Goal: Task Accomplishment & Management: Use online tool/utility

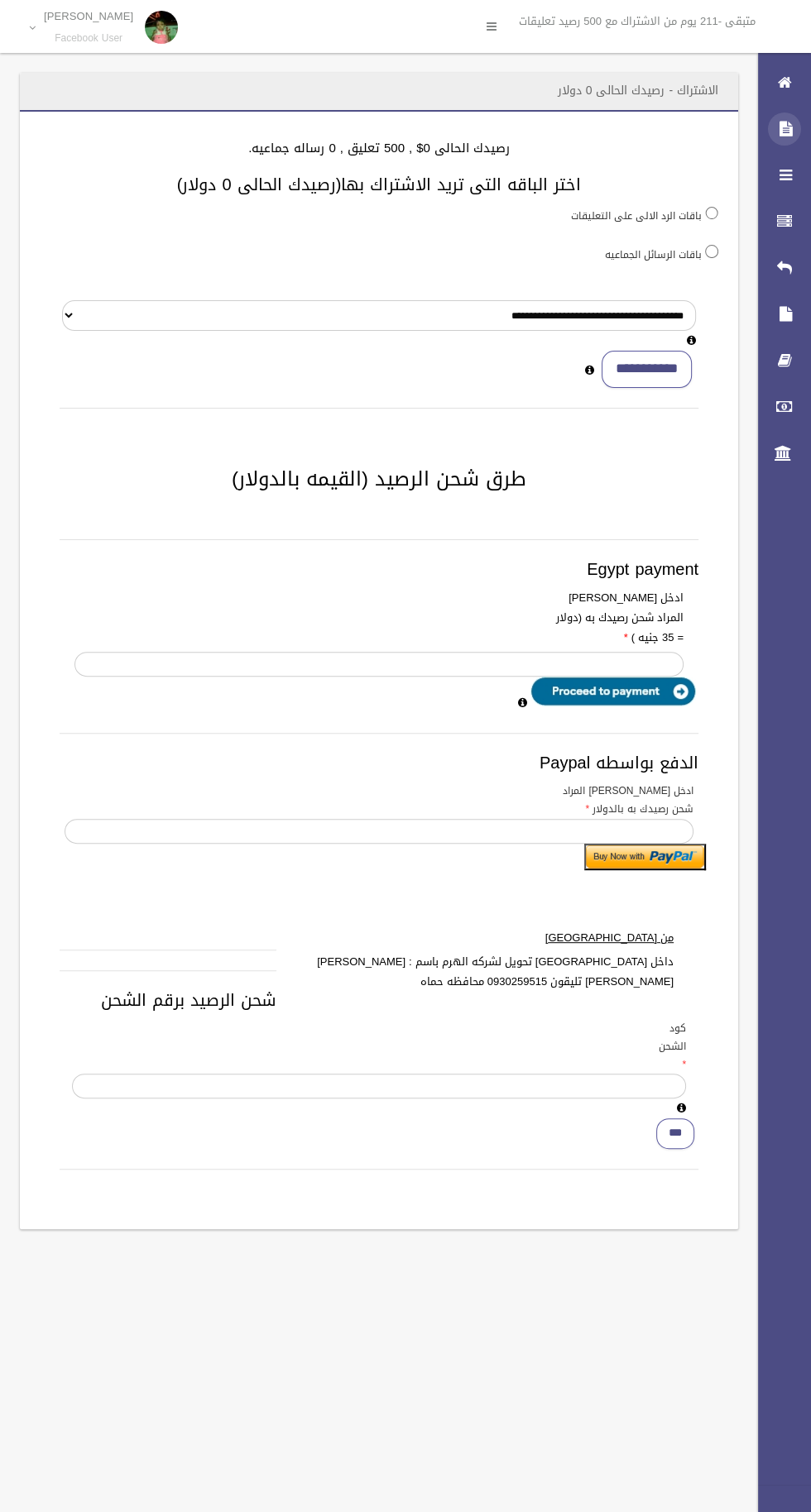
click at [771, 135] on div at bounding box center [784, 128] width 33 height 33
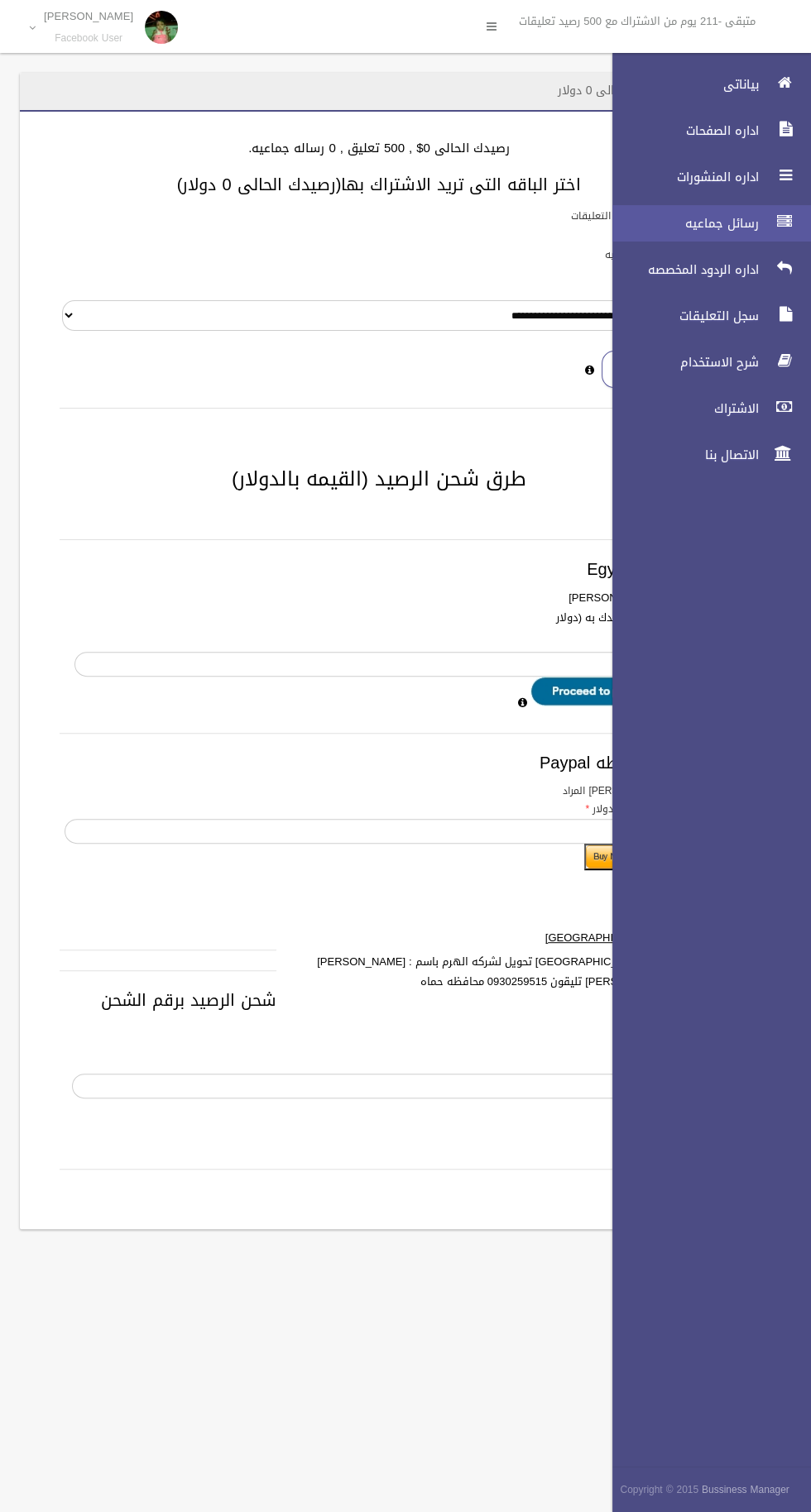
click at [656, 231] on span "رسائل جماعيه" at bounding box center [681, 222] width 165 height 16
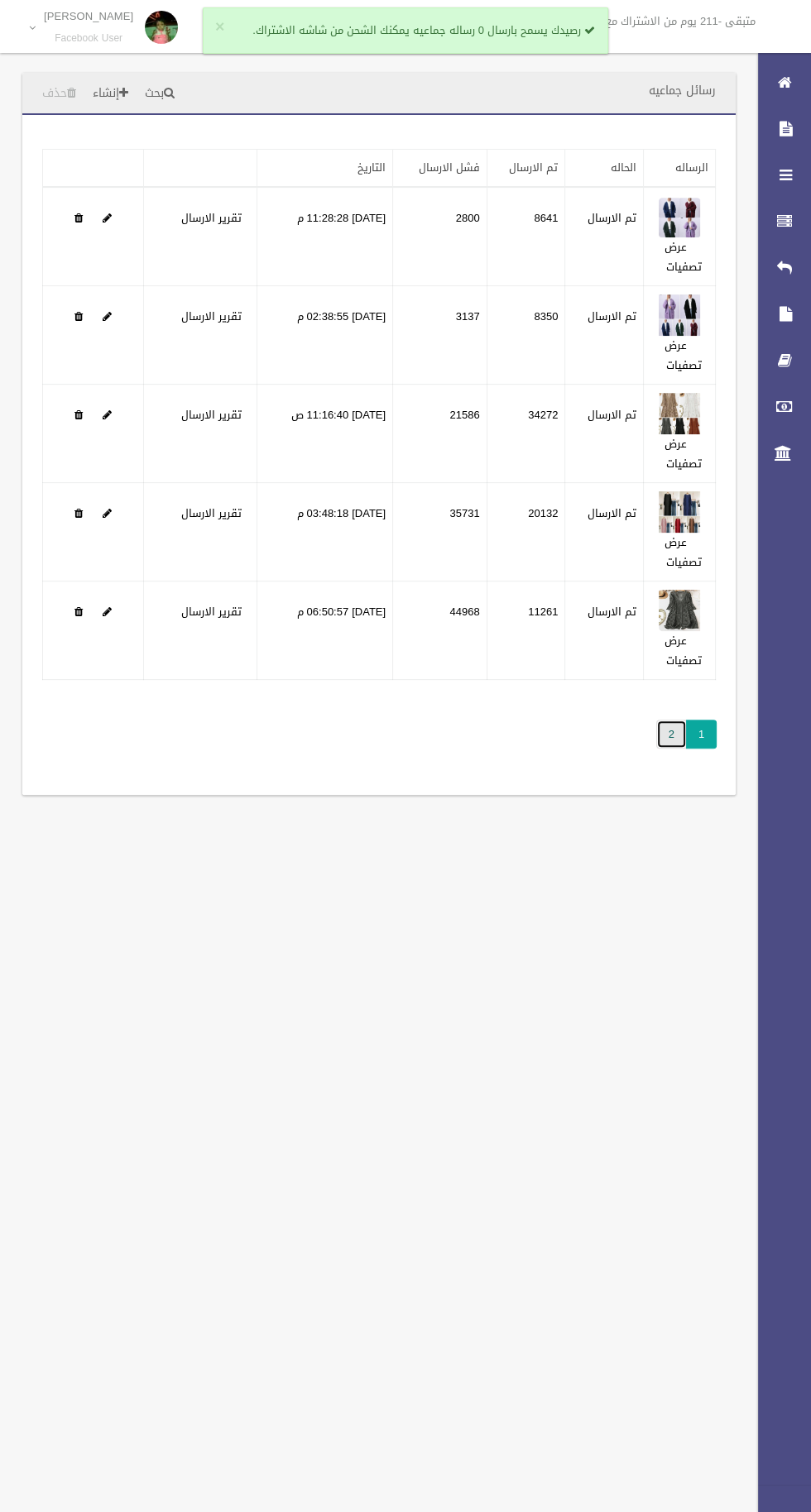
click at [668, 739] on link "2" at bounding box center [671, 734] width 30 height 29
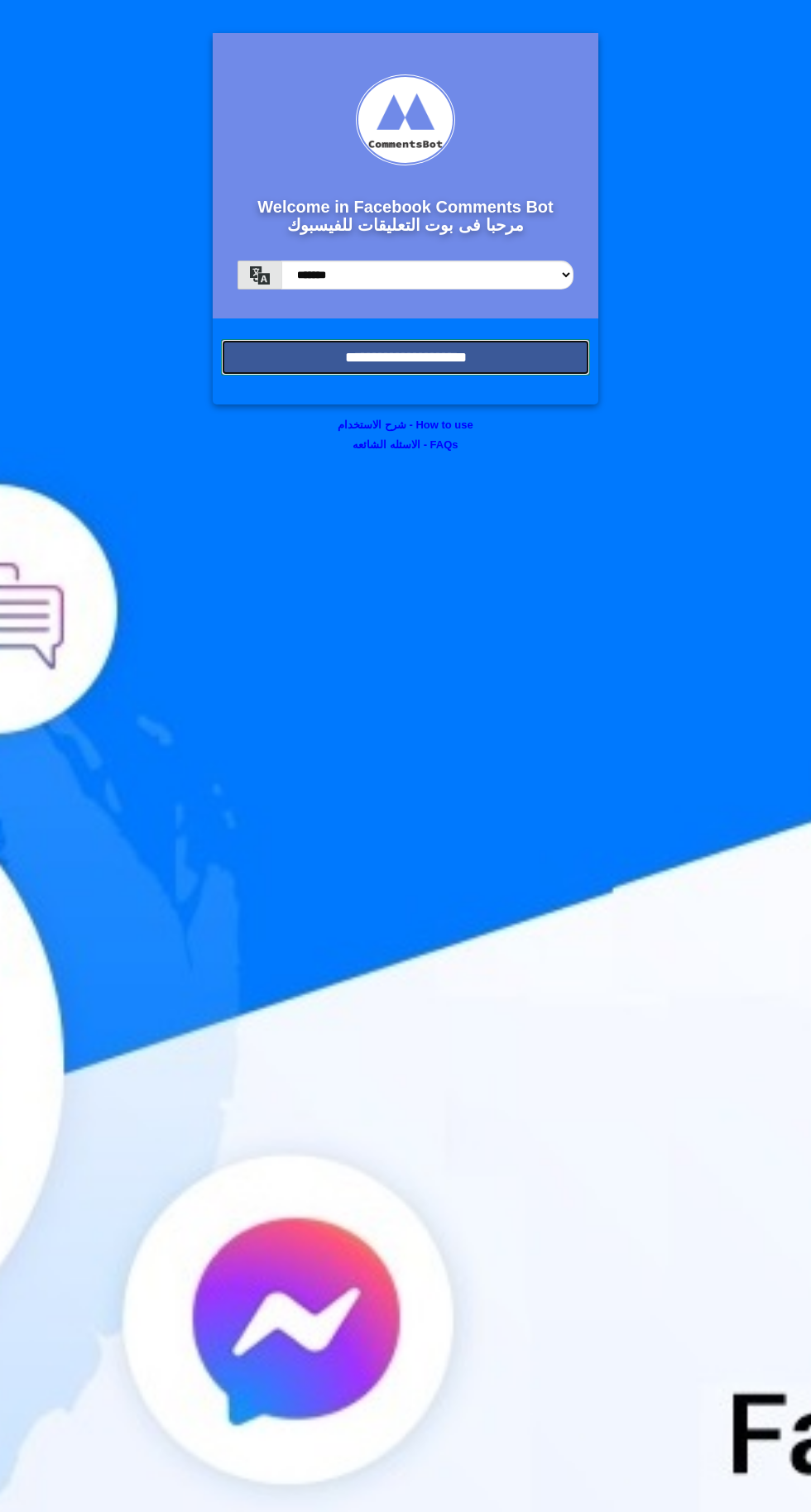
click at [263, 365] on input "**********" at bounding box center [405, 357] width 369 height 36
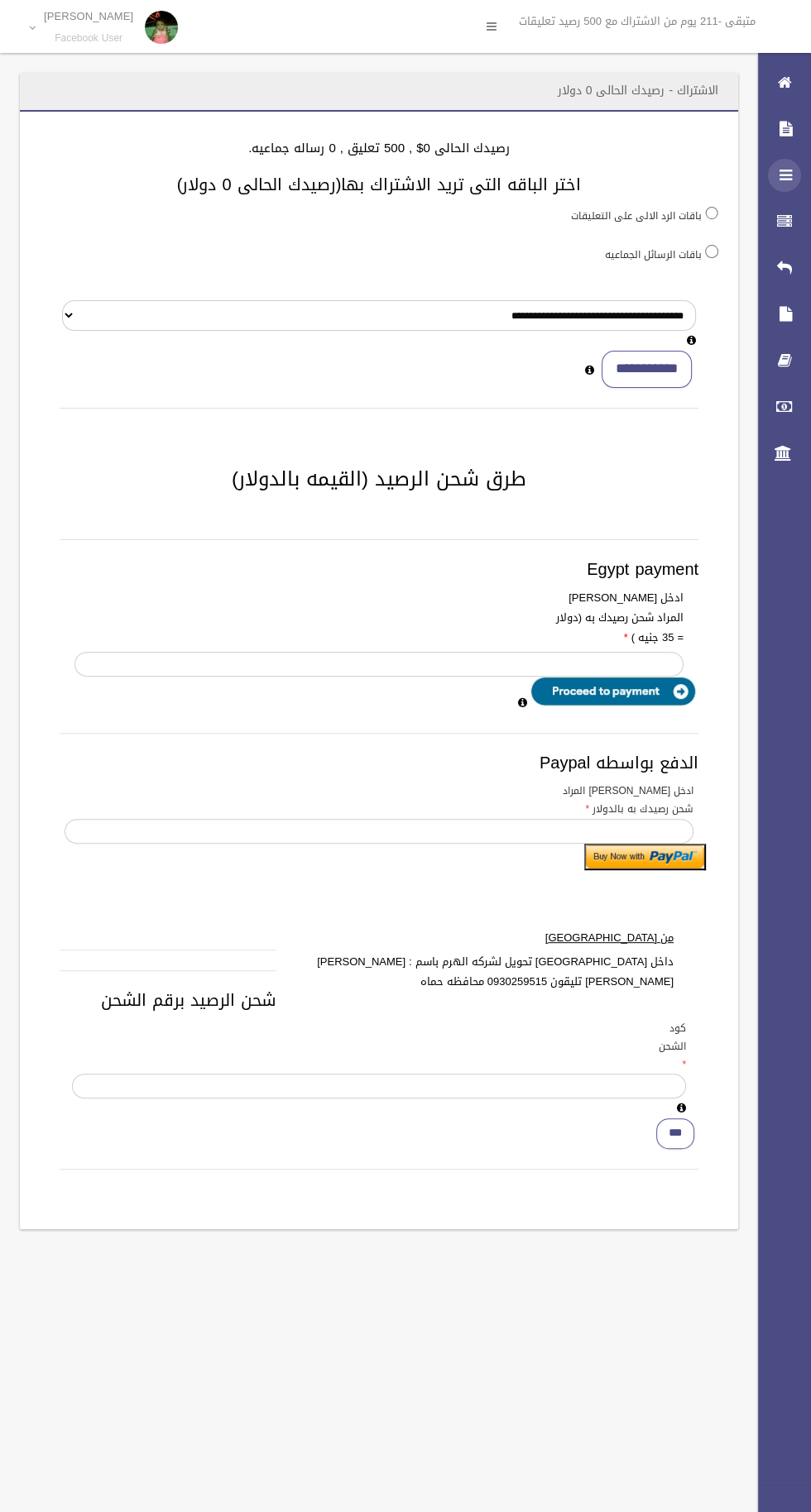
click at [772, 182] on div at bounding box center [784, 175] width 33 height 33
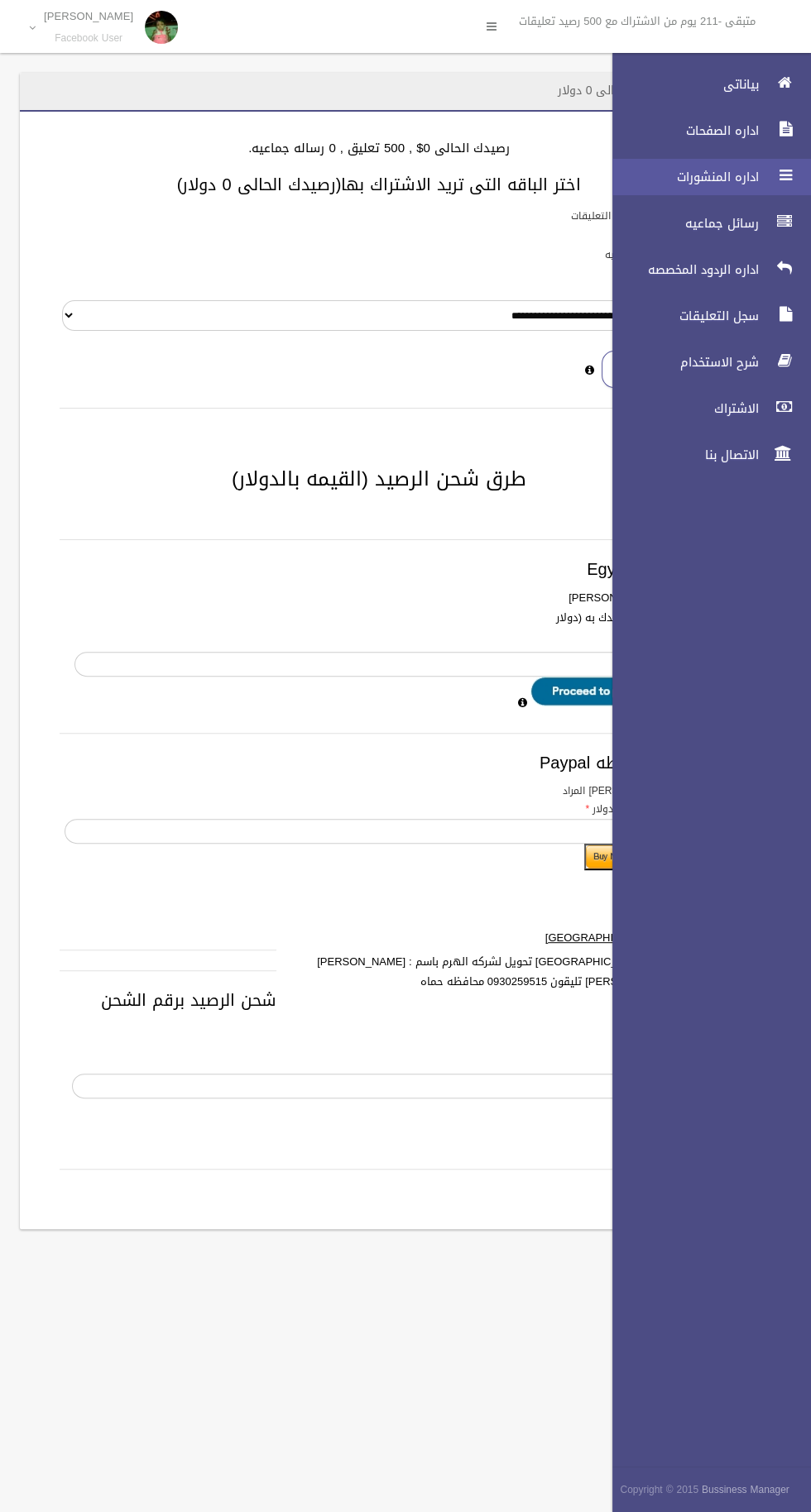
click at [702, 171] on span "اداره المنشورات" at bounding box center [681, 177] width 165 height 16
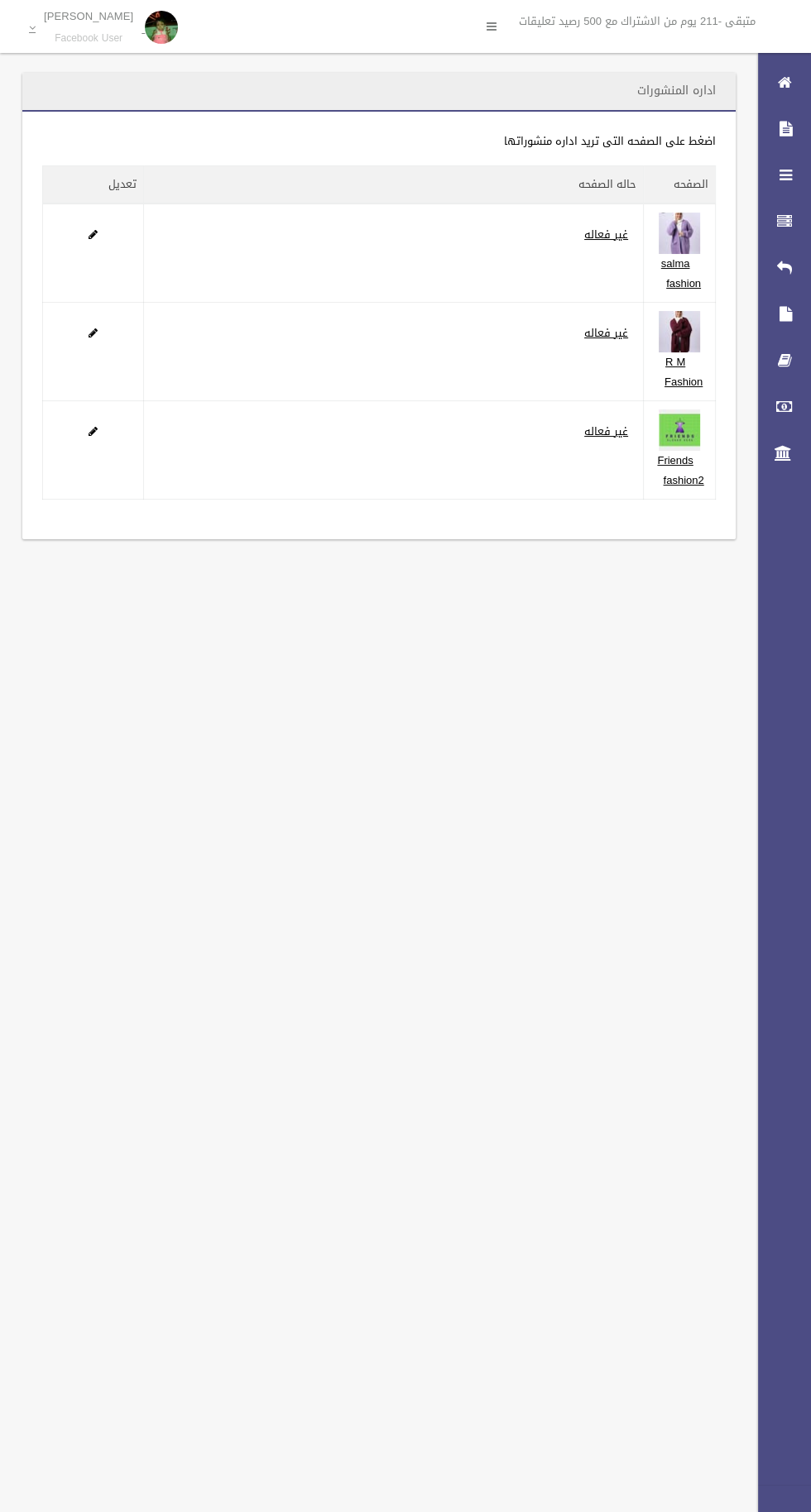
click at [753, 176] on section "اداره المنشورات تطبيق مسح البيانات الصفحه" at bounding box center [378, 326] width 758 height 507
click at [744, 178] on div "اداره المنشورات تطبيق مسح البيانات اضغط على الصفحه التى تريد اداره منشوراتها" at bounding box center [378, 306] width 739 height 467
click at [777, 215] on icon at bounding box center [784, 221] width 15 height 33
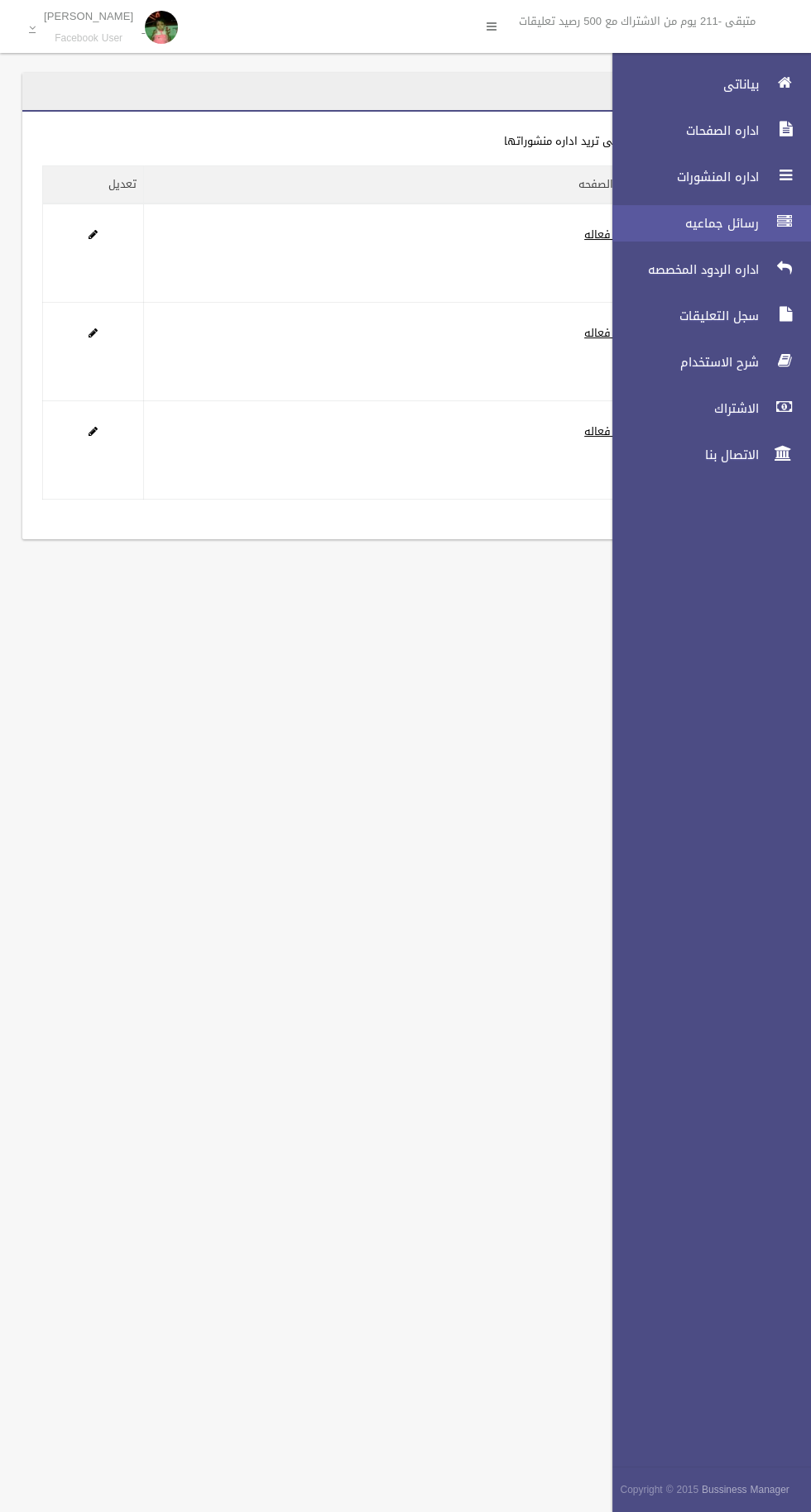
click at [668, 229] on span "رسائل جماعيه" at bounding box center [681, 222] width 165 height 16
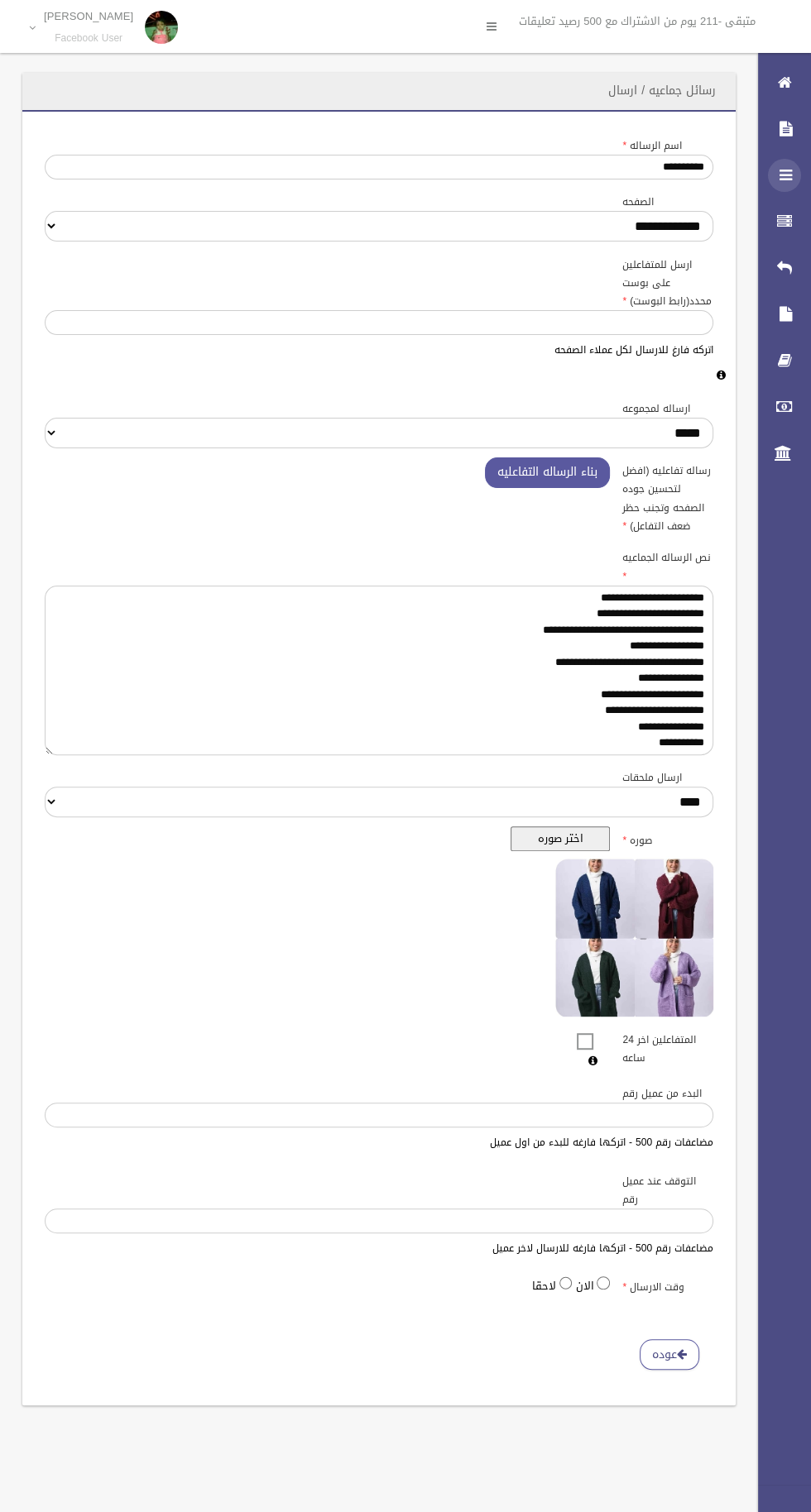
click at [782, 175] on icon at bounding box center [784, 175] width 15 height 33
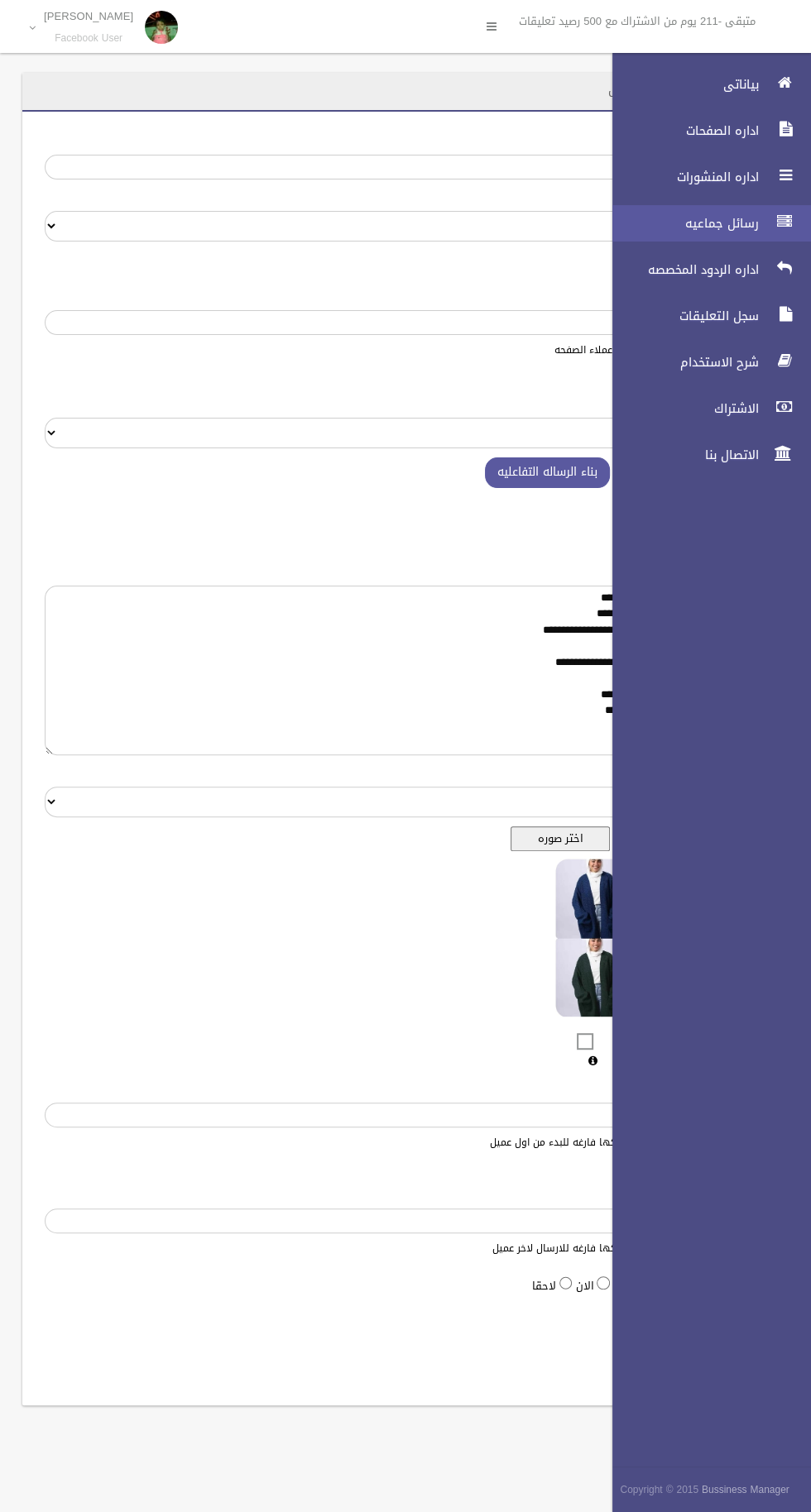
click at [723, 231] on span "رسائل جماعيه" at bounding box center [681, 222] width 165 height 16
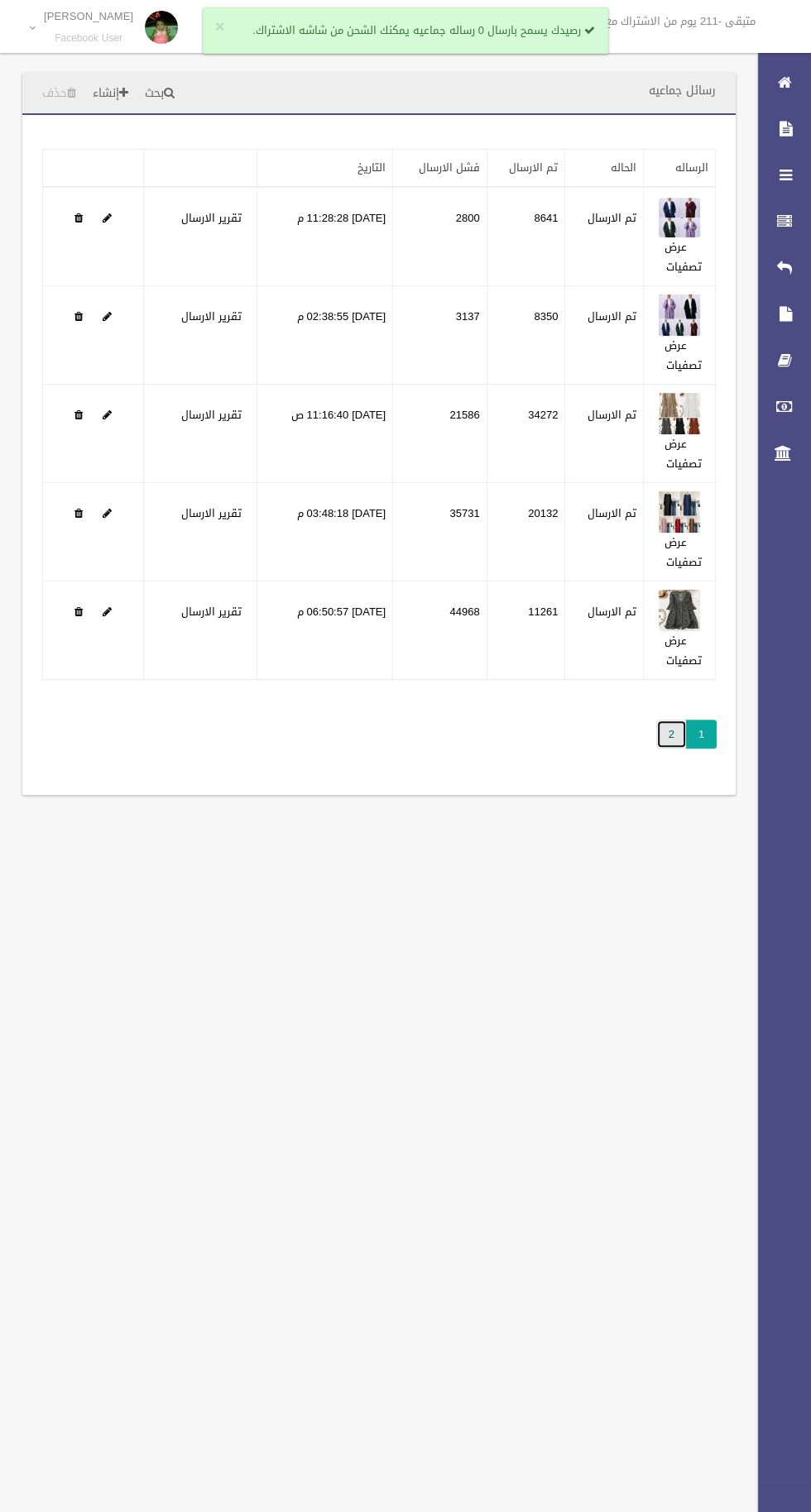
click at [663, 738] on link "2" at bounding box center [671, 734] width 30 height 29
